Goal: Transaction & Acquisition: Purchase product/service

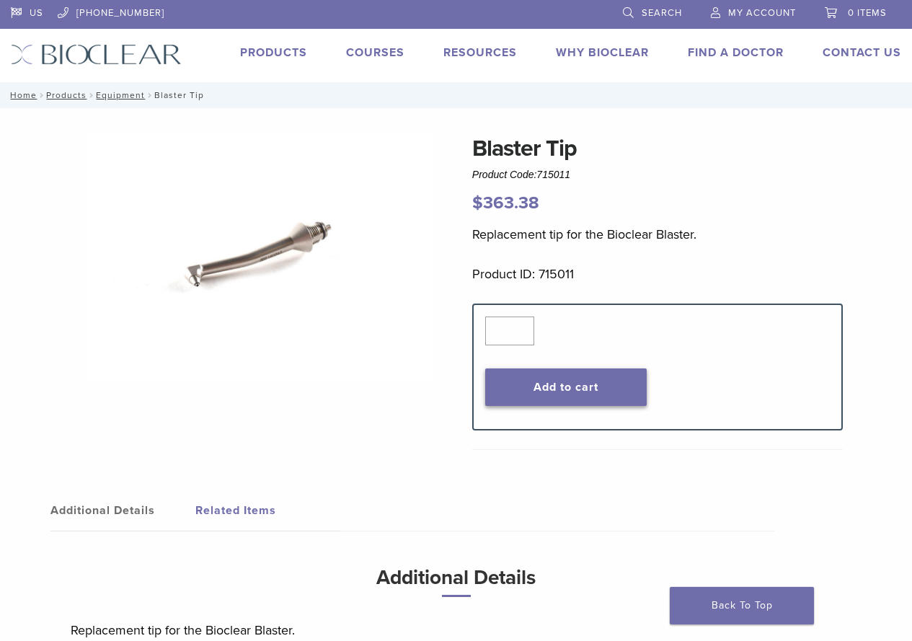
click at [588, 392] on button "Add to cart" at bounding box center [565, 386] width 161 height 37
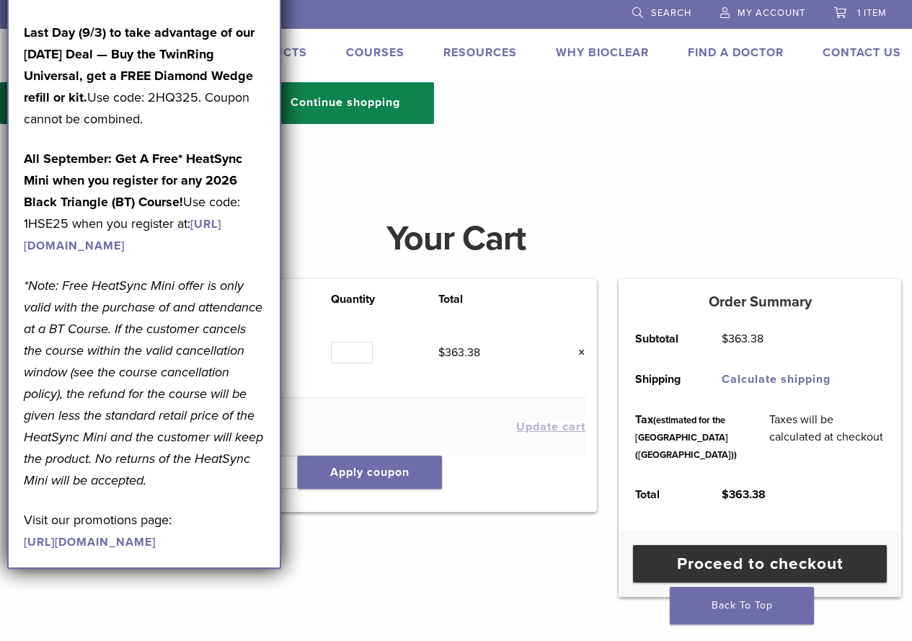
click at [446, 596] on div "Product Price Quantity Total Blaster Tip $ 363.38 Quantity Quantity * $ 363.38 …" at bounding box center [304, 438] width 608 height 318
click at [429, 591] on div "Product Price Quantity Total Blaster Tip $ 363.38 Quantity Quantity * $ 363.38 …" at bounding box center [304, 438] width 608 height 318
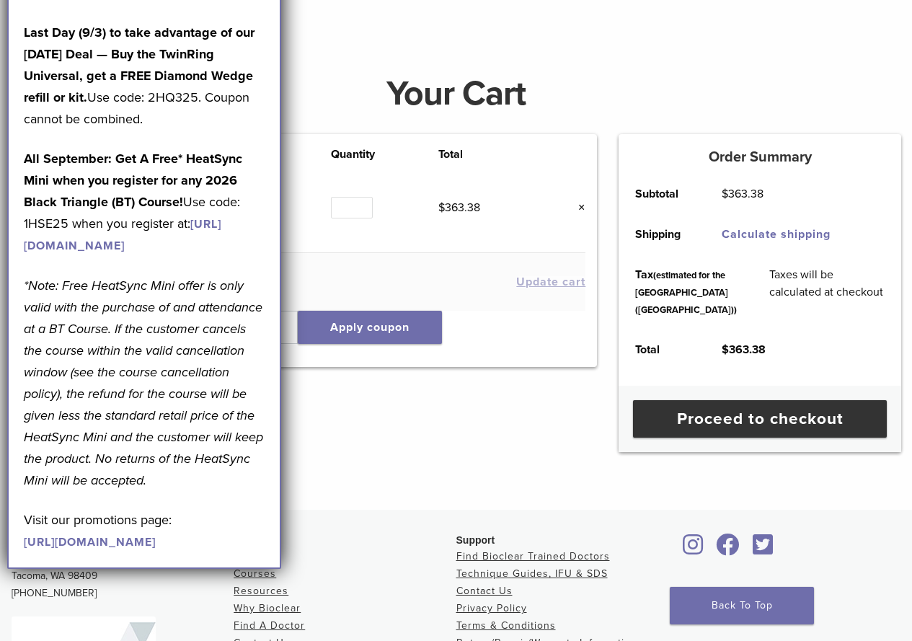
scroll to position [144, 0]
click at [817, 238] on link "Calculate shipping" at bounding box center [775, 235] width 109 height 14
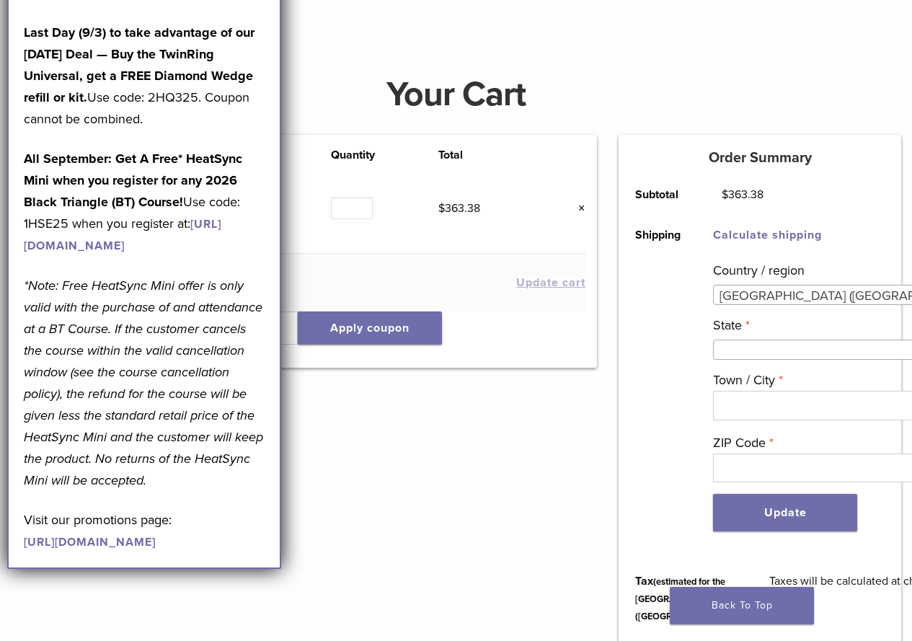
click at [812, 355] on span at bounding box center [854, 349] width 283 height 20
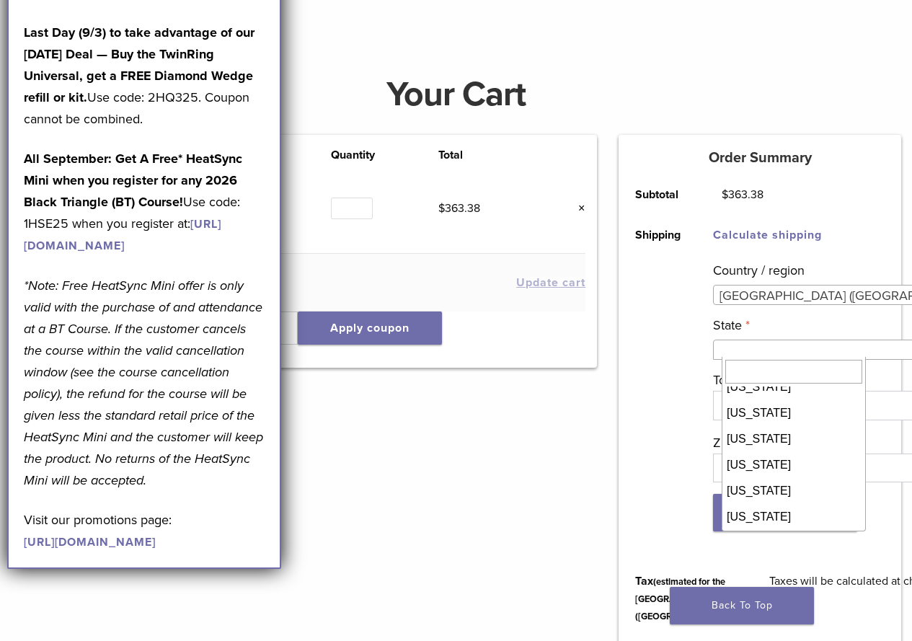
scroll to position [504, 0]
select select "**"
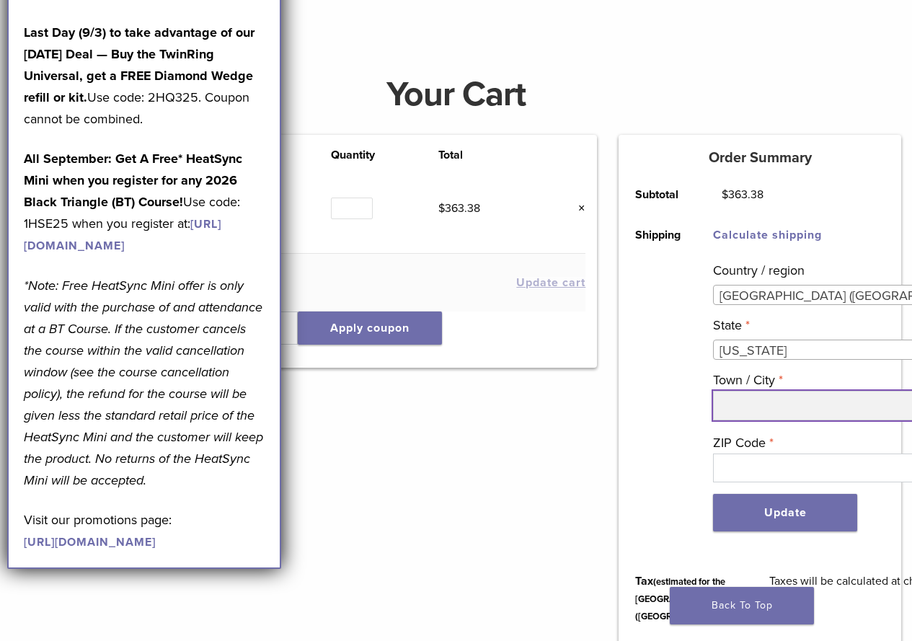
click at [794, 414] on input "Town / City *" at bounding box center [854, 405] width 283 height 29
type input "********"
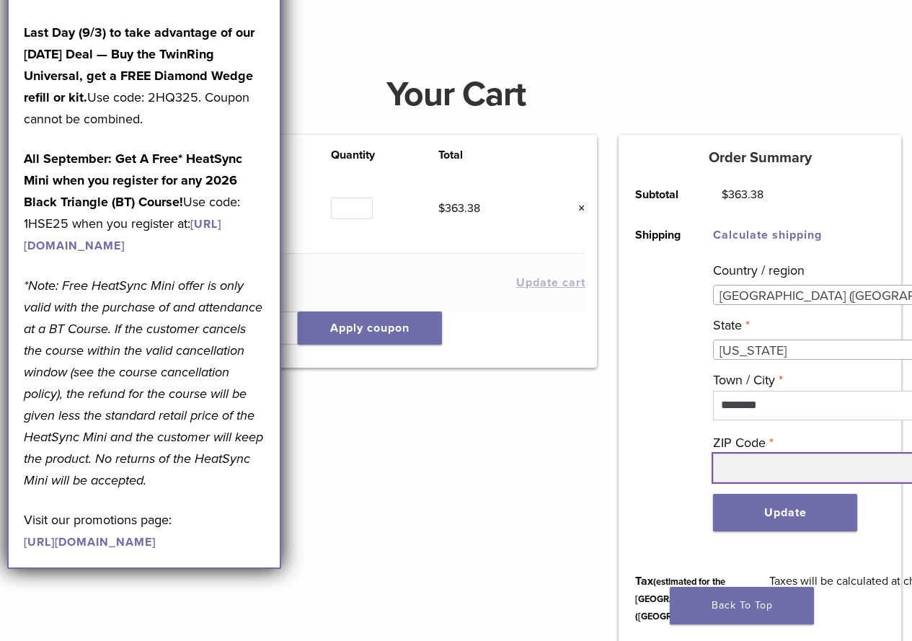
type input "**********"
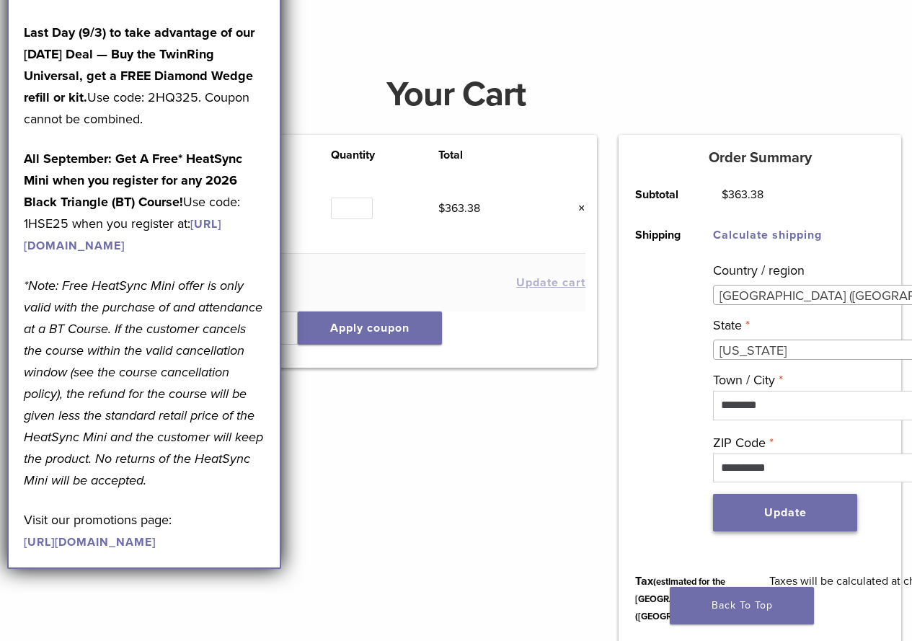
click at [807, 512] on button "Update" at bounding box center [785, 512] width 144 height 37
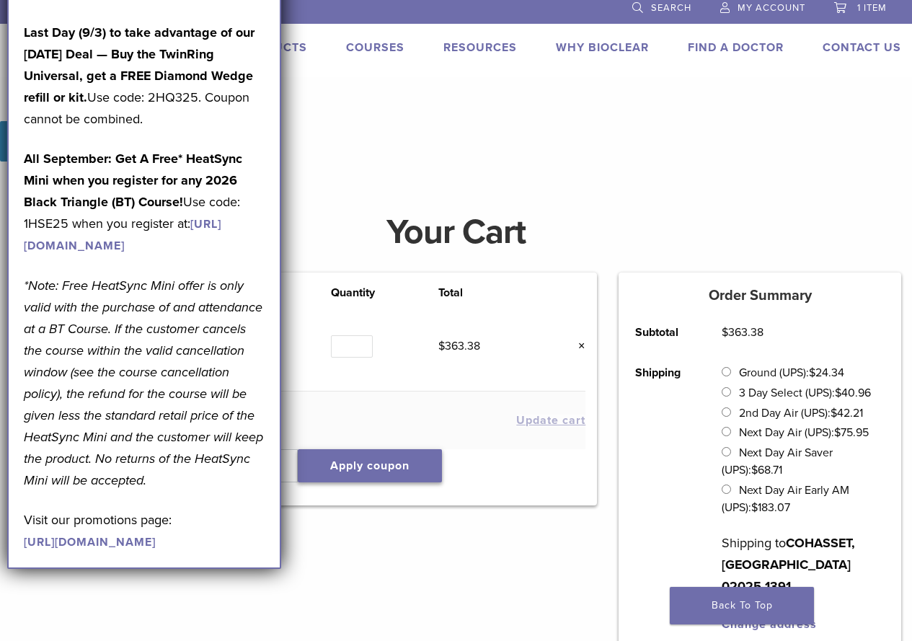
scroll to position [0, 0]
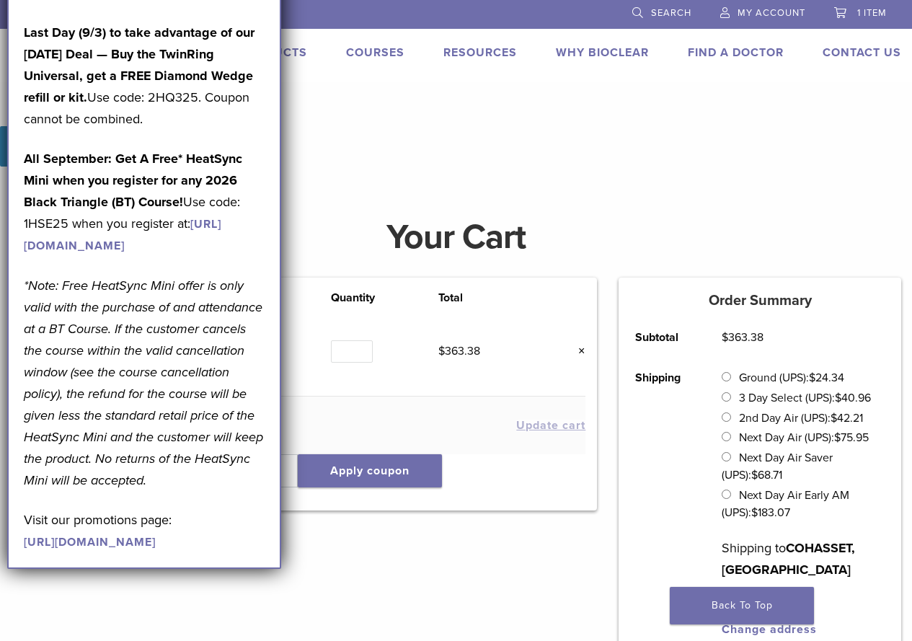
click at [215, 127] on p "Last Day (9/3) to take advantage of our Labor Day Deal — Buy the TwinRing Unive…" at bounding box center [144, 76] width 241 height 108
click at [290, 94] on h4 at bounding box center [456, 99] width 912 height 35
click at [313, 89] on h4 at bounding box center [456, 99] width 912 height 35
click at [299, 50] on link "Products" at bounding box center [273, 52] width 67 height 14
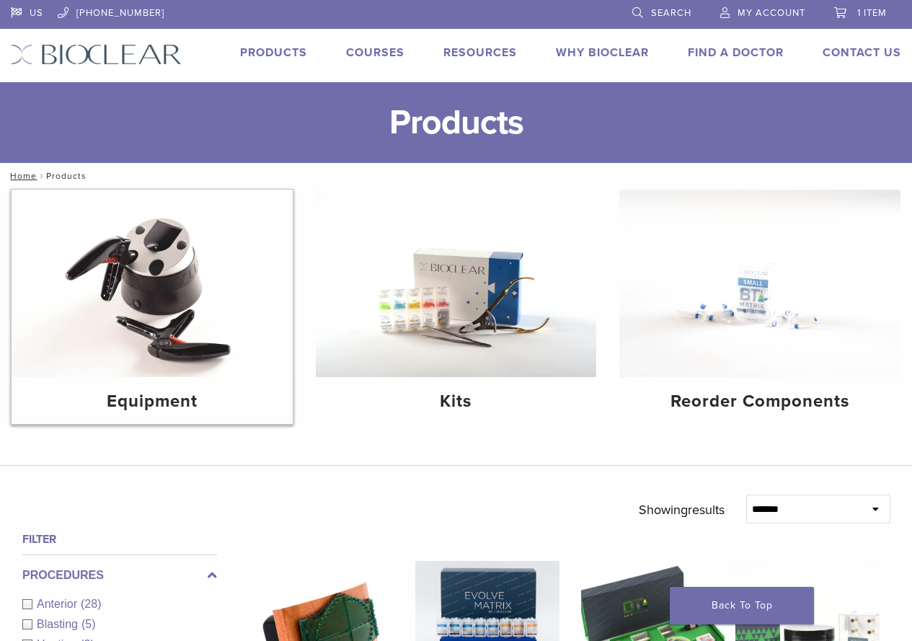
click at [154, 269] on img at bounding box center [152, 283] width 281 height 187
